Goal: Information Seeking & Learning: Learn about a topic

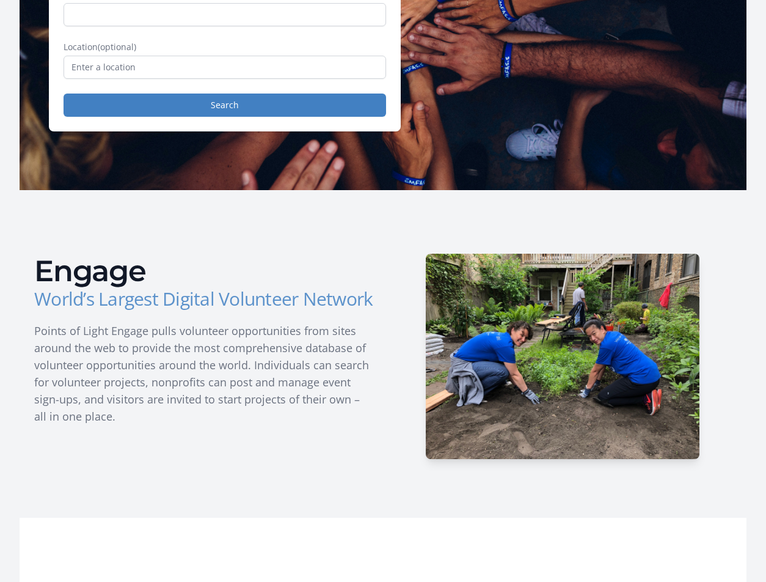
scroll to position [635, 0]
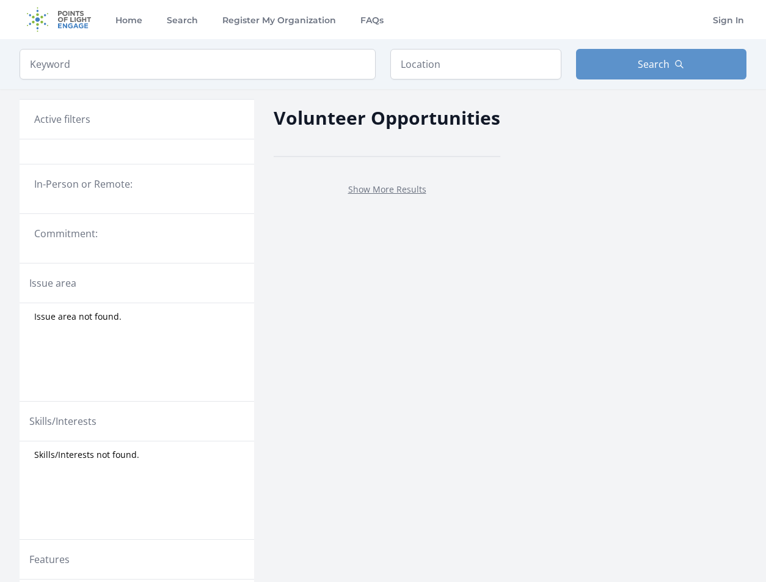
scroll to position [52, 0]
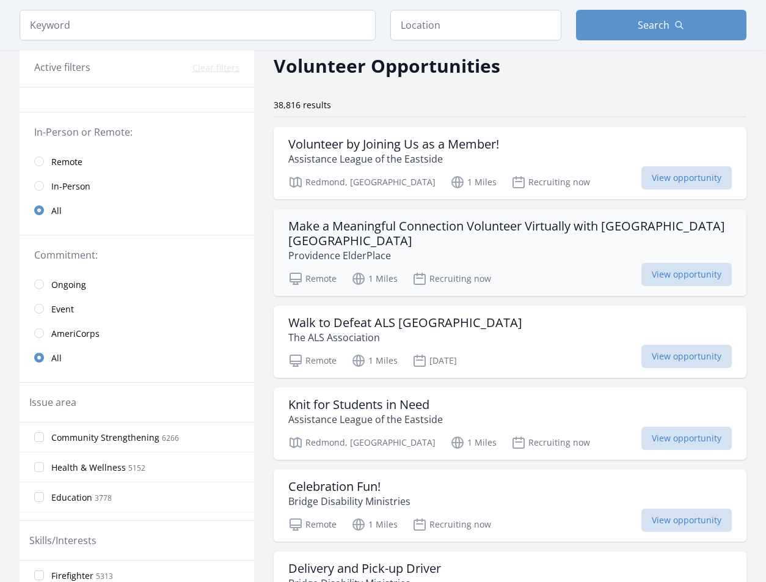
click at [499, 239] on h3 "Make a Meaningful Connection Volunteer Virtually with Providence Elder Place WA" at bounding box center [510, 233] width 444 height 29
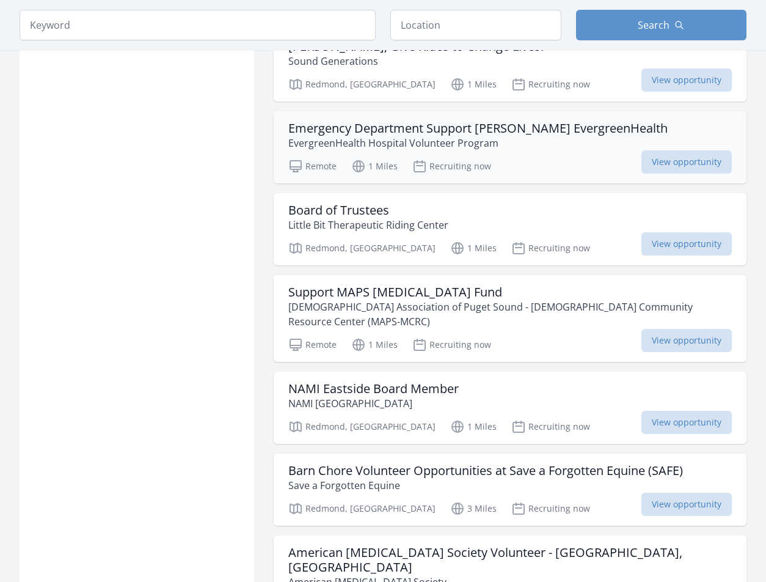
scroll to position [985, 0]
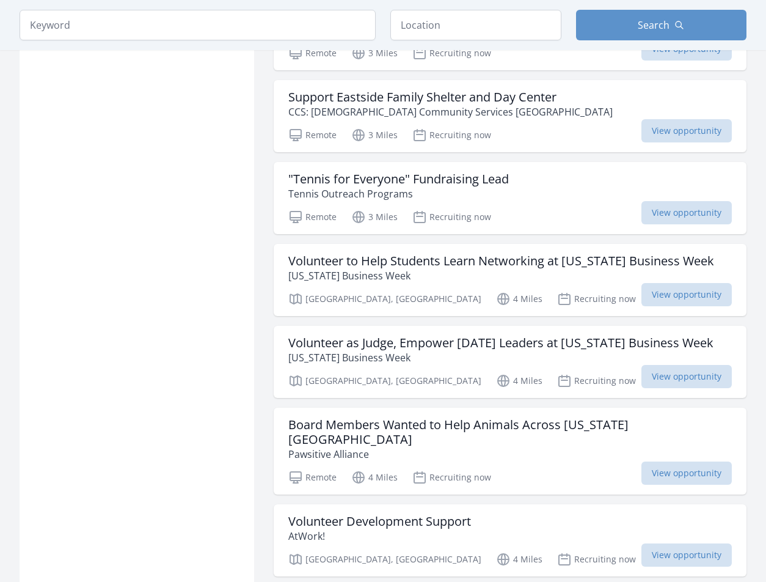
scroll to position [2256, 0]
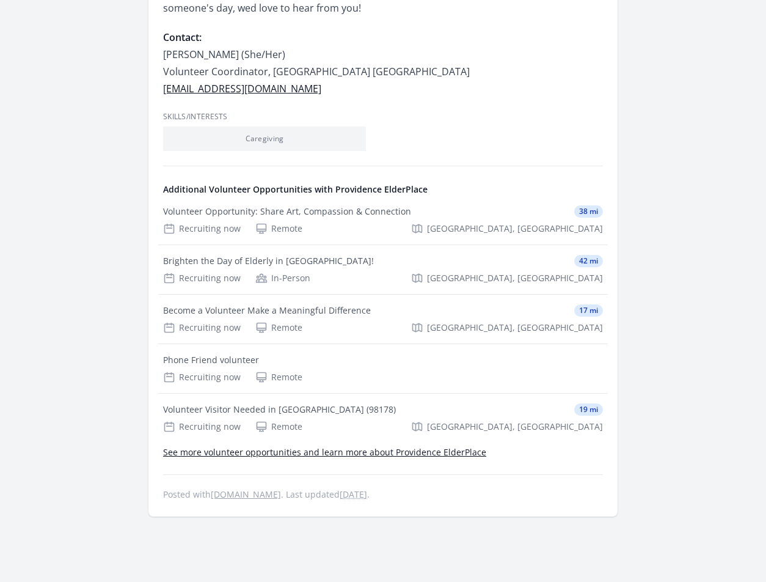
scroll to position [1127, 0]
